Goal: Find specific page/section: Find specific page/section

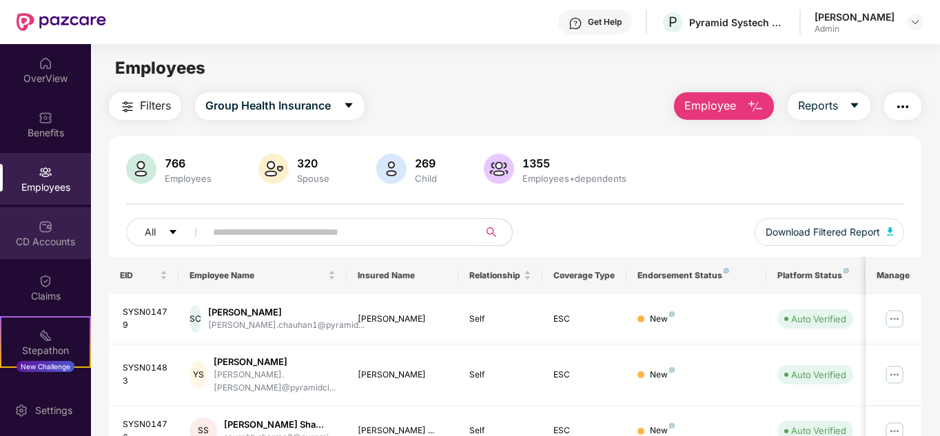
click at [24, 230] on div "CD Accounts" at bounding box center [45, 234] width 91 height 52
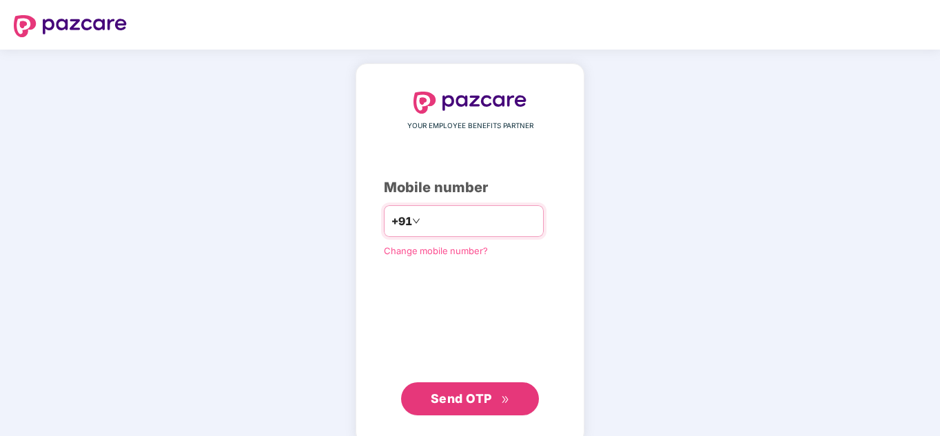
click at [423, 227] on input "number" at bounding box center [479, 221] width 113 height 22
type input "**********"
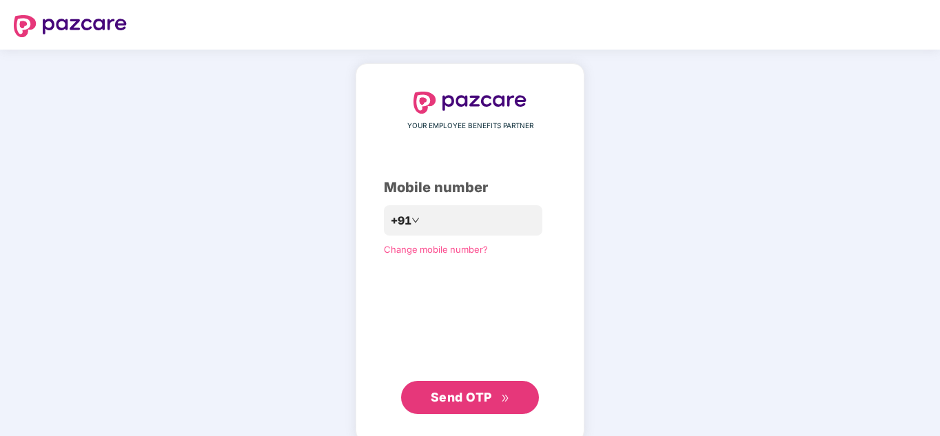
click at [493, 394] on span "Send OTP" at bounding box center [470, 397] width 79 height 19
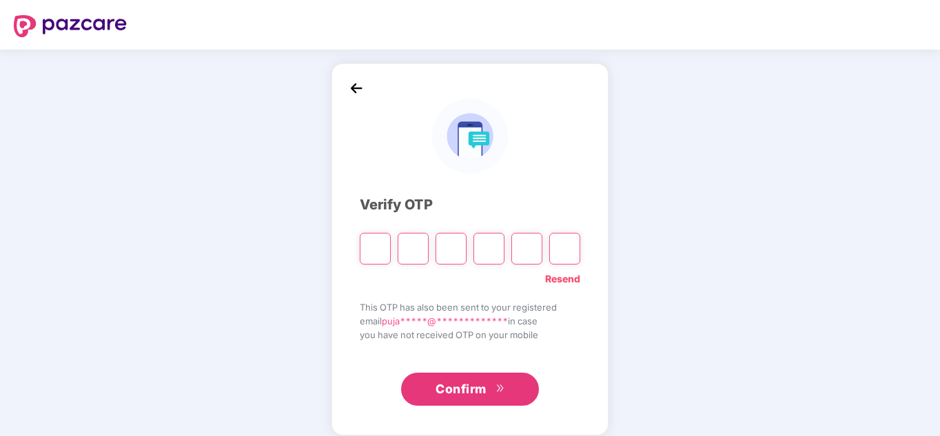
type input "*"
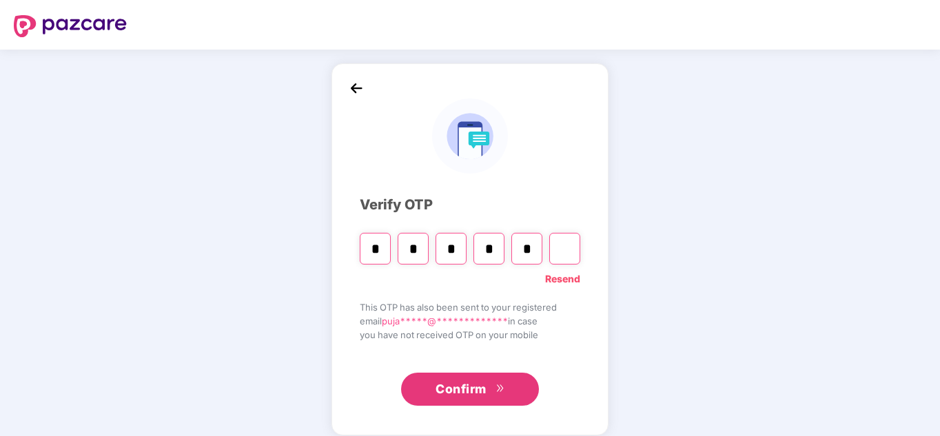
type input "*"
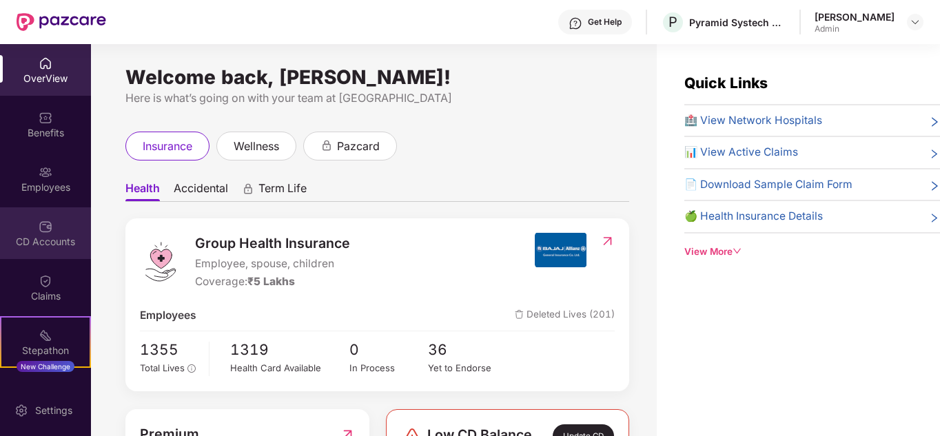
click at [40, 247] on div "CD Accounts" at bounding box center [45, 242] width 91 height 14
